Goal: Book appointment/travel/reservation

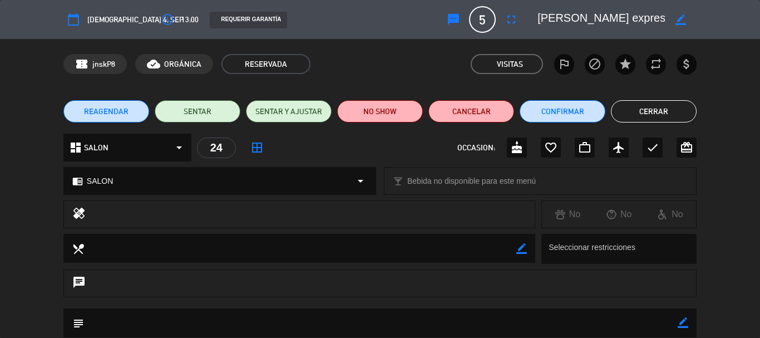
click at [625, 106] on button "Cerrar" at bounding box center [654, 111] width 86 height 22
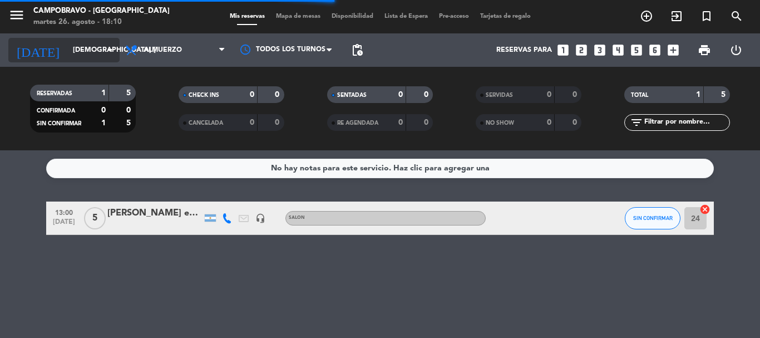
click at [100, 55] on input "[DEMOGRAPHIC_DATA] [DATE]" at bounding box center [114, 50] width 94 height 19
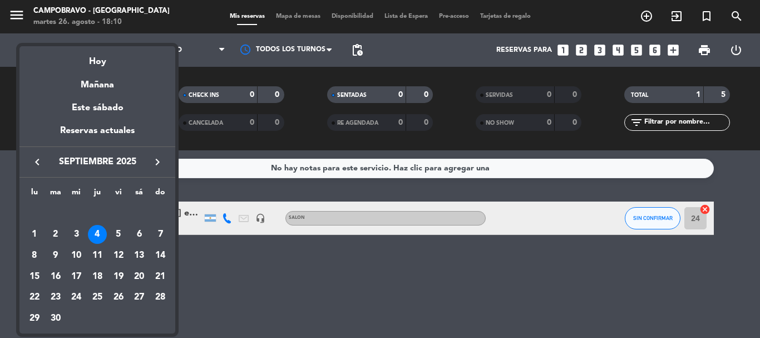
click at [35, 159] on icon "keyboard_arrow_left" at bounding box center [37, 161] width 13 height 13
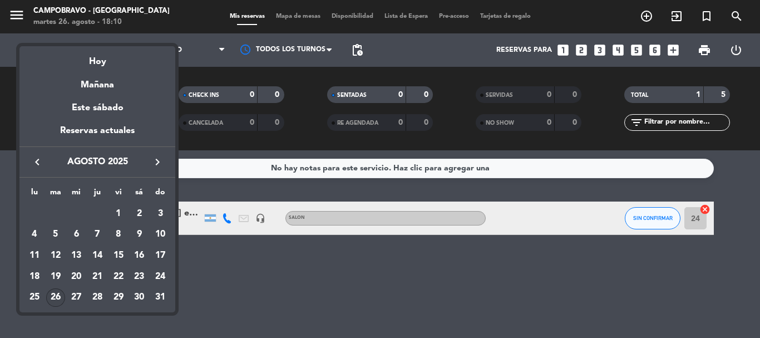
click at [53, 298] on div "26" at bounding box center [55, 297] width 19 height 19
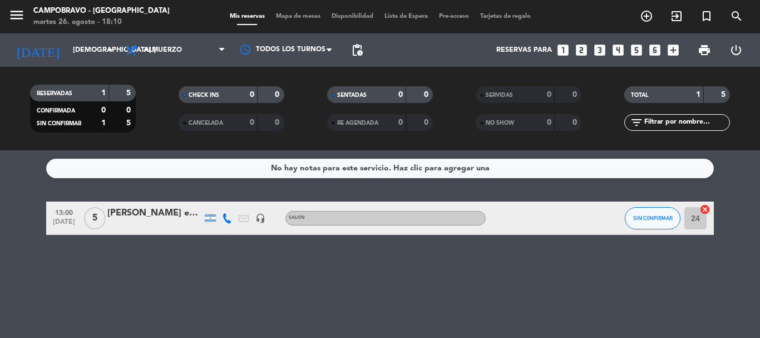
type input "[DATE] ago."
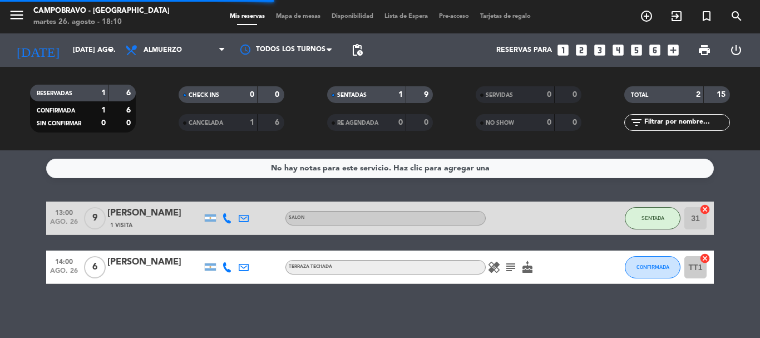
click at [184, 52] on span "Almuerzo" at bounding box center [175, 50] width 111 height 24
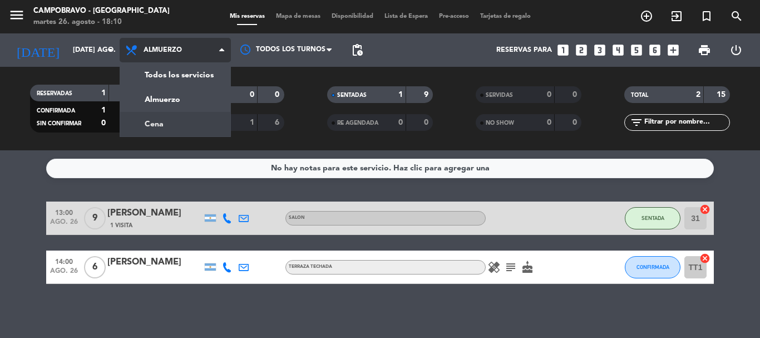
click at [180, 122] on div "menu Campobravo - [GEOGRAPHIC_DATA] martes 26. agosto - 18:10 Mis reservas Mapa…" at bounding box center [380, 75] width 760 height 150
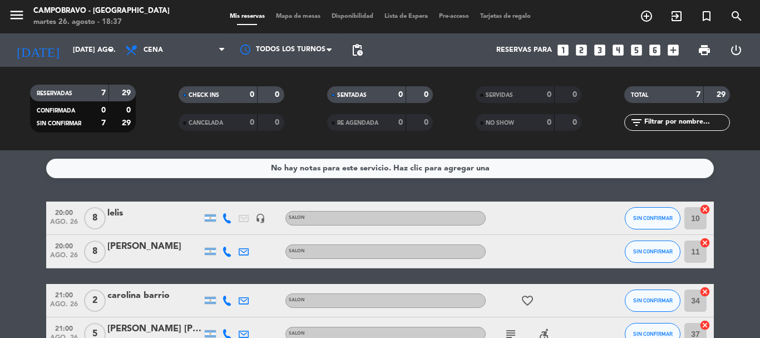
click at [622, 50] on icon "looks_4" at bounding box center [618, 50] width 14 height 14
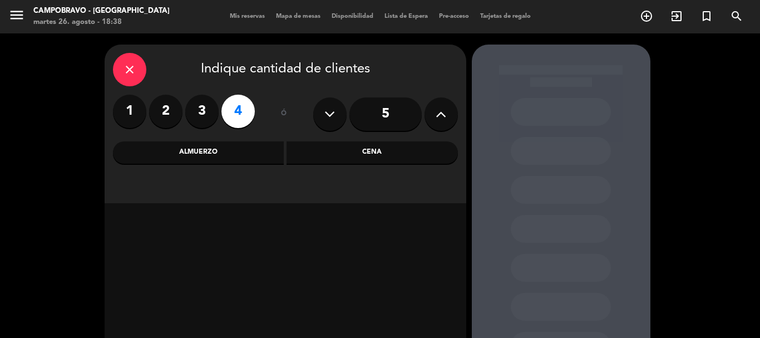
click at [379, 147] on div "Cena" at bounding box center [372, 152] width 171 height 22
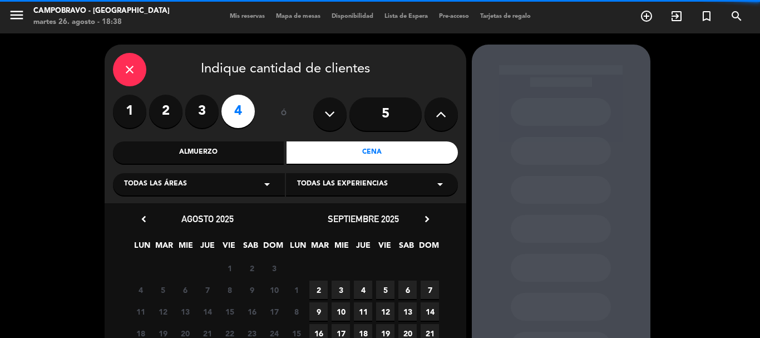
click at [192, 183] on div "Todas las áreas arrow_drop_down" at bounding box center [199, 184] width 172 height 22
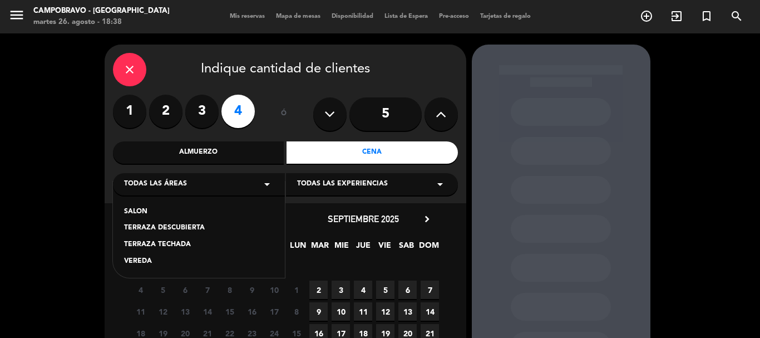
click at [190, 207] on div "SALON" at bounding box center [199, 212] width 150 height 11
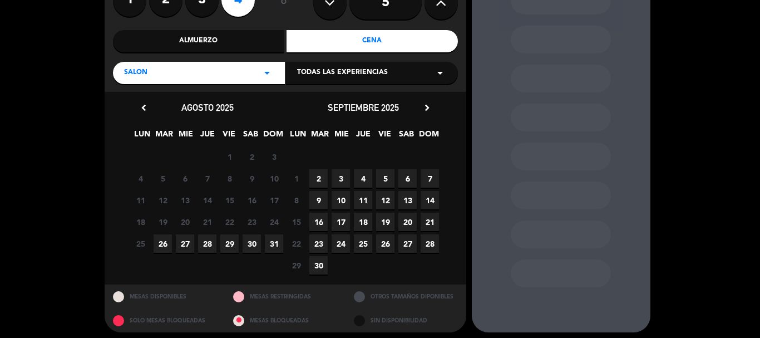
click at [165, 245] on span "26" at bounding box center [163, 243] width 18 height 18
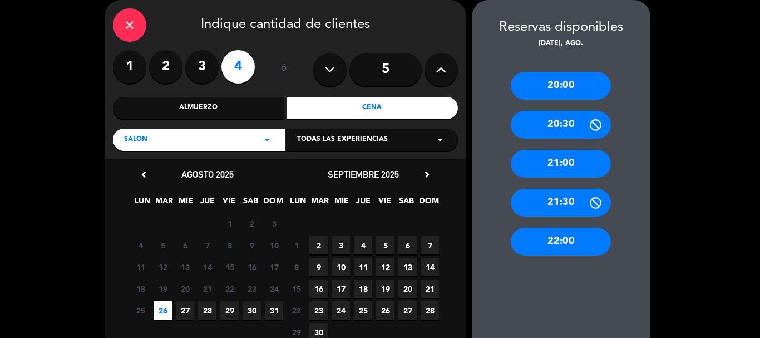
click at [561, 92] on div "20:00" at bounding box center [561, 86] width 100 height 28
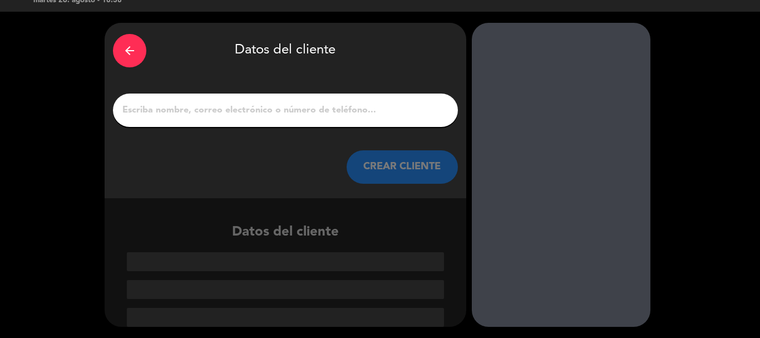
scroll to position [22, 0]
click at [366, 106] on input "1" at bounding box center [285, 110] width 328 height 16
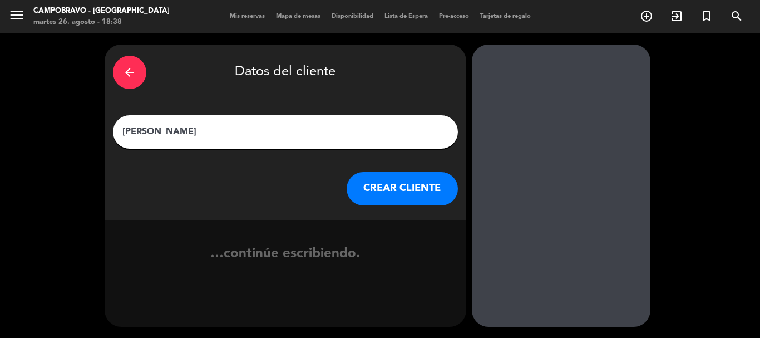
type input "[PERSON_NAME]"
click at [373, 183] on button "CREAR CLIENTE" at bounding box center [402, 188] width 111 height 33
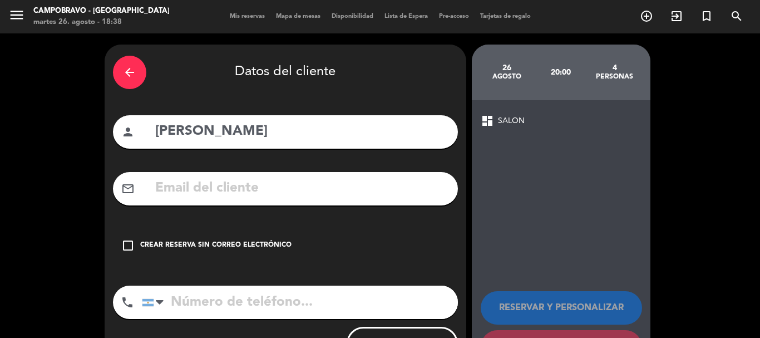
click at [181, 243] on div "Crear reserva sin correo electrónico" at bounding box center [215, 245] width 151 height 11
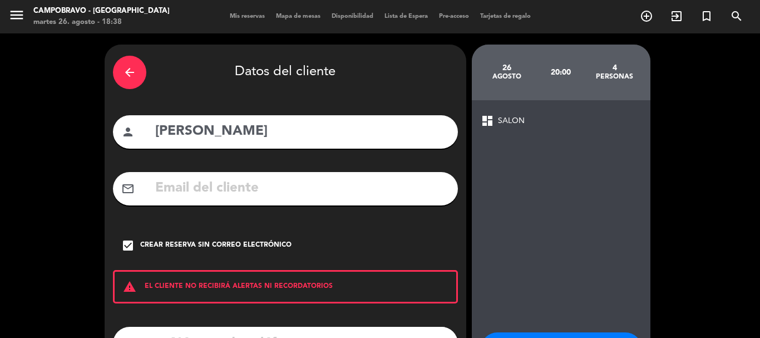
scroll to position [91, 0]
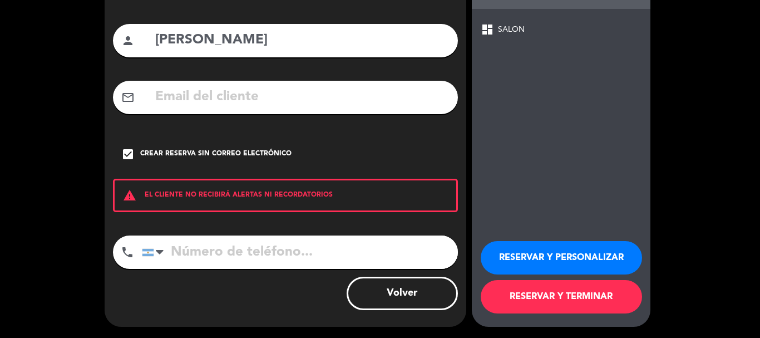
click at [231, 243] on input "tel" at bounding box center [300, 251] width 316 height 33
drag, startPoint x: 231, startPoint y: 243, endPoint x: 227, endPoint y: 248, distance: 6.7
click at [227, 248] on input "tel" at bounding box center [300, 251] width 316 height 33
paste input "[PHONE_NUMBER]"
type input "[PHONE_NUMBER]"
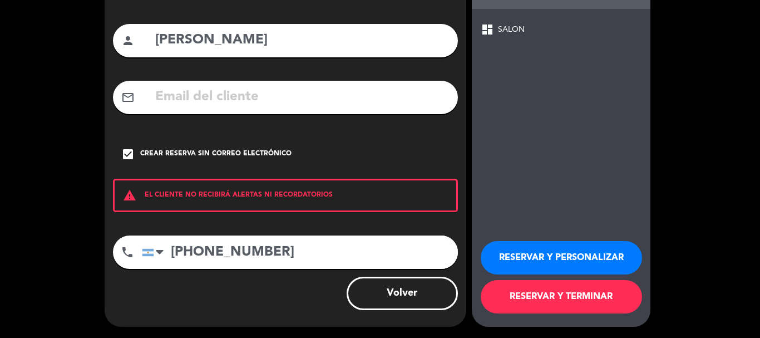
click at [605, 304] on button "RESERVAR Y TERMINAR" at bounding box center [561, 296] width 161 height 33
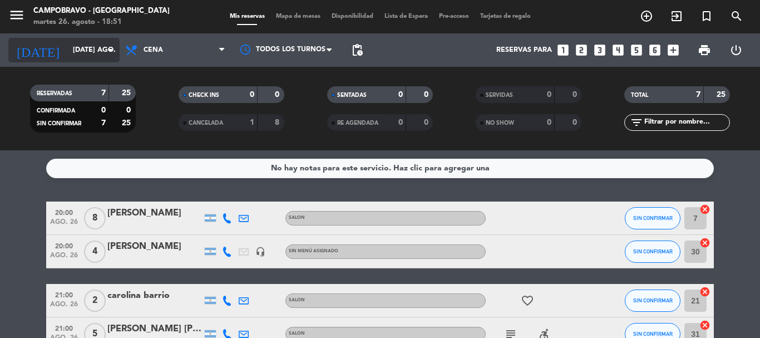
click at [98, 44] on input "[DATE] ago." at bounding box center [114, 50] width 94 height 19
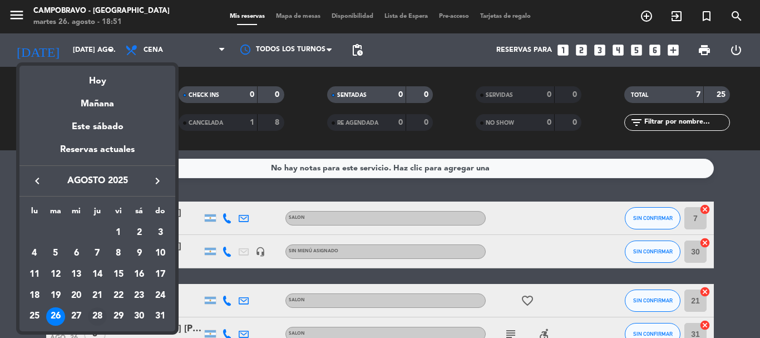
click at [92, 314] on div "28" at bounding box center [97, 316] width 19 height 19
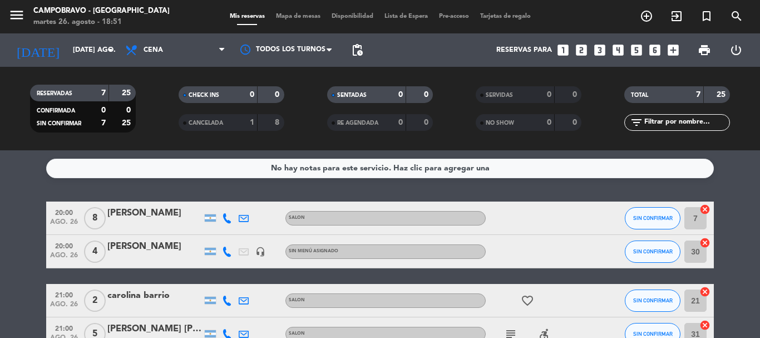
type input "jue. 28 ago."
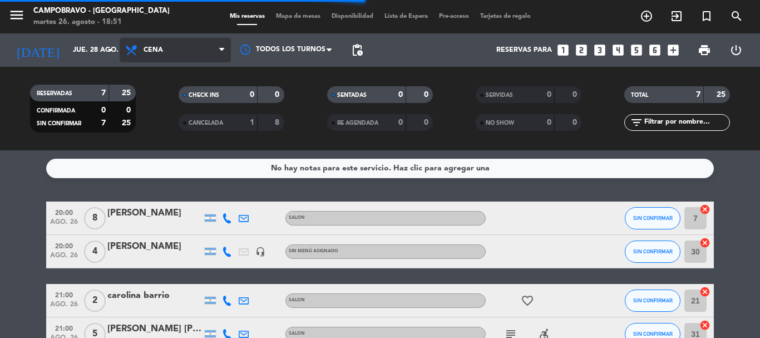
click at [194, 51] on span "Cena" at bounding box center [175, 50] width 111 height 24
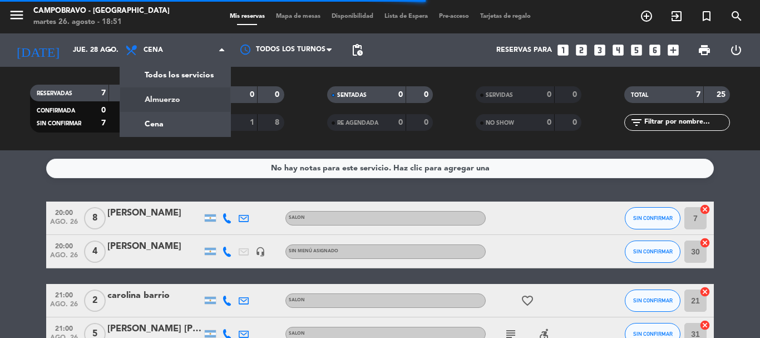
click at [185, 97] on div "menu Campobravo - [GEOGRAPHIC_DATA] martes 26. agosto - 18:51 Mis reservas Mapa…" at bounding box center [380, 75] width 760 height 150
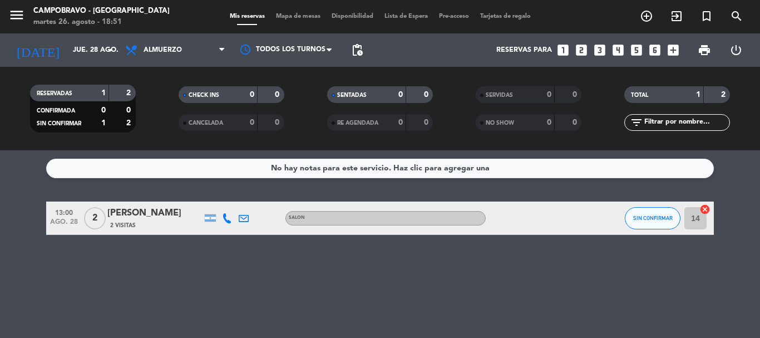
click at [144, 217] on div "[PERSON_NAME]" at bounding box center [154, 213] width 95 height 14
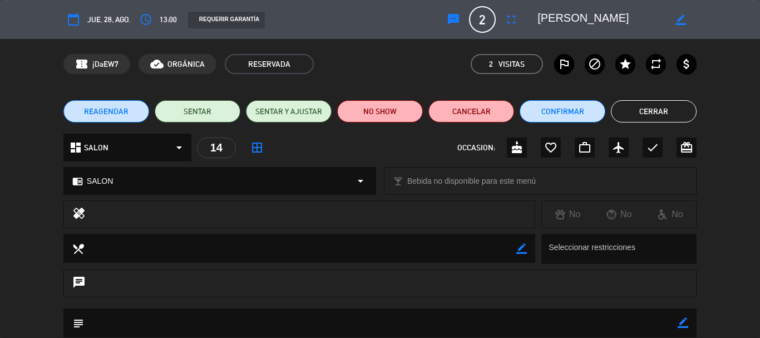
click at [163, 151] on div "dashboard SALON arrow_drop_down" at bounding box center [127, 148] width 128 height 28
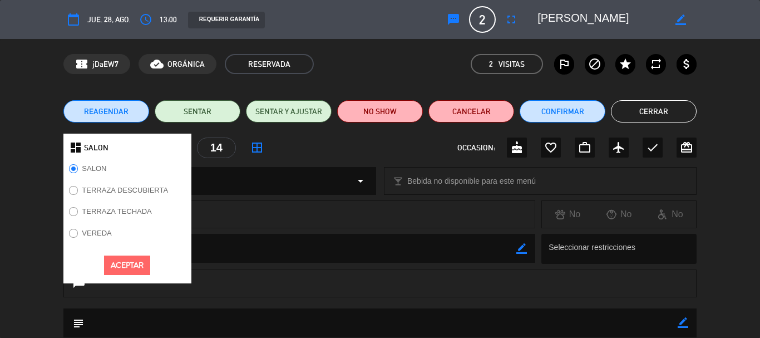
click at [151, 190] on label "TERRAZA DESCUBIERTA" at bounding box center [125, 189] width 86 height 7
click at [102, 213] on label "TERRAZA TECHADA" at bounding box center [117, 211] width 70 height 7
click at [126, 265] on button "Aceptar" at bounding box center [127, 265] width 46 height 19
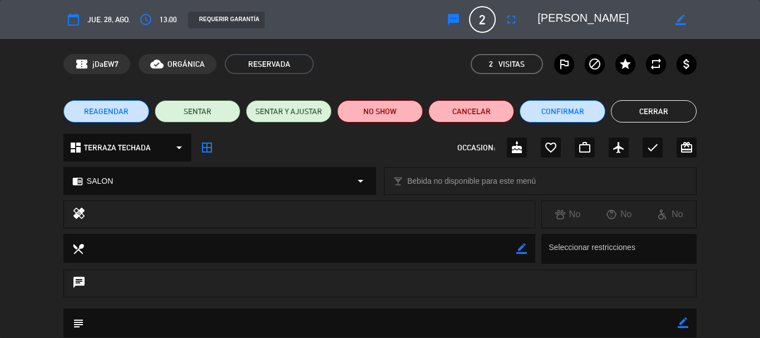
click at [667, 116] on button "Cerrar" at bounding box center [654, 111] width 86 height 22
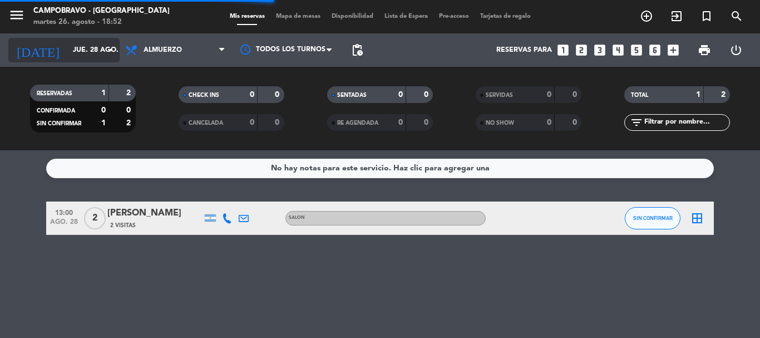
click at [78, 46] on input "jue. 28 ago." at bounding box center [114, 50] width 94 height 19
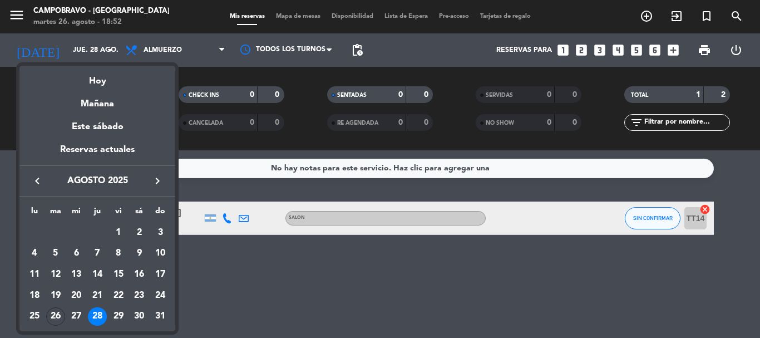
click at [59, 316] on div "26" at bounding box center [55, 316] width 19 height 19
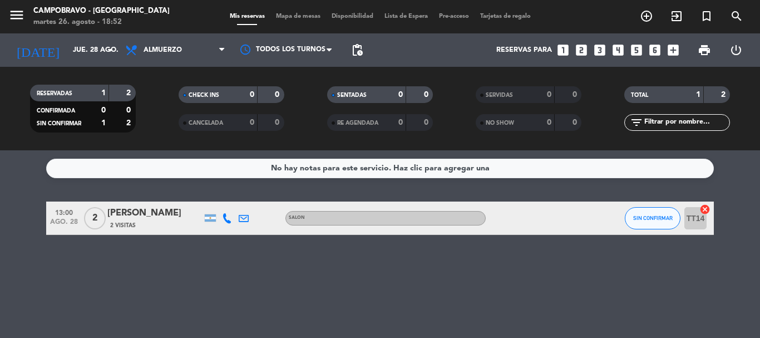
type input "[DATE] ago."
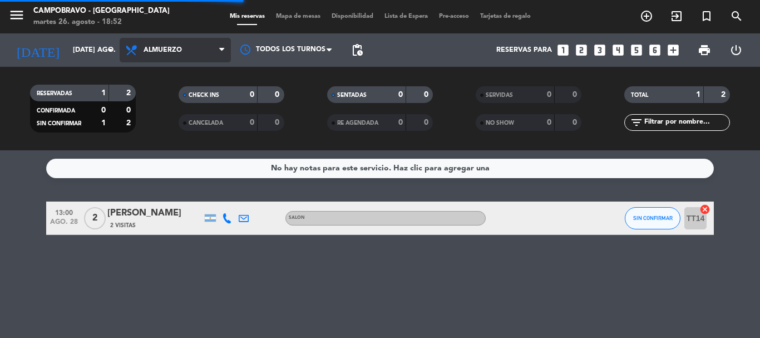
click at [163, 43] on span "Almuerzo" at bounding box center [175, 50] width 111 height 24
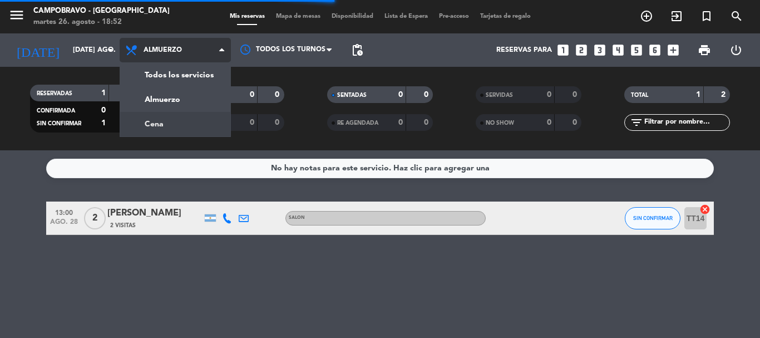
click at [181, 120] on div "menu Campobravo - [GEOGRAPHIC_DATA] martes 26. agosto - 18:52 Mis reservas Mapa…" at bounding box center [380, 75] width 760 height 150
